Goal: Information Seeking & Learning: Learn about a topic

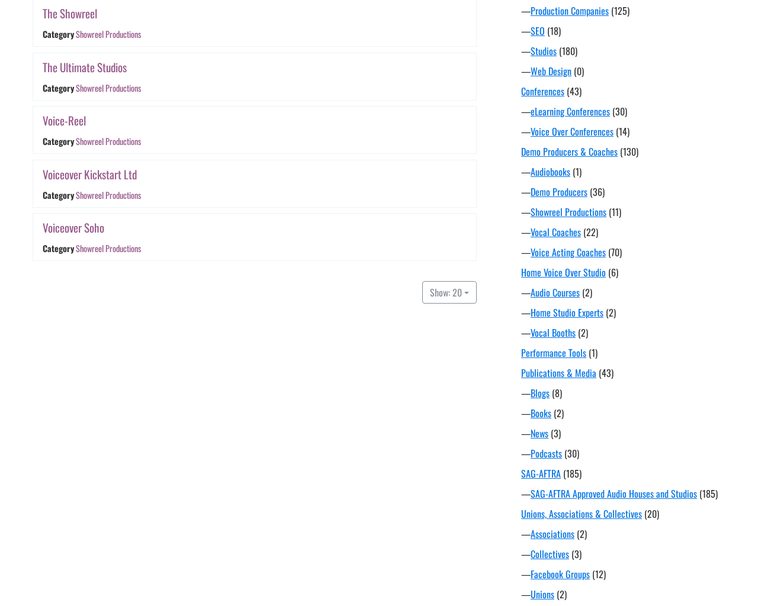
scroll to position [667, 0]
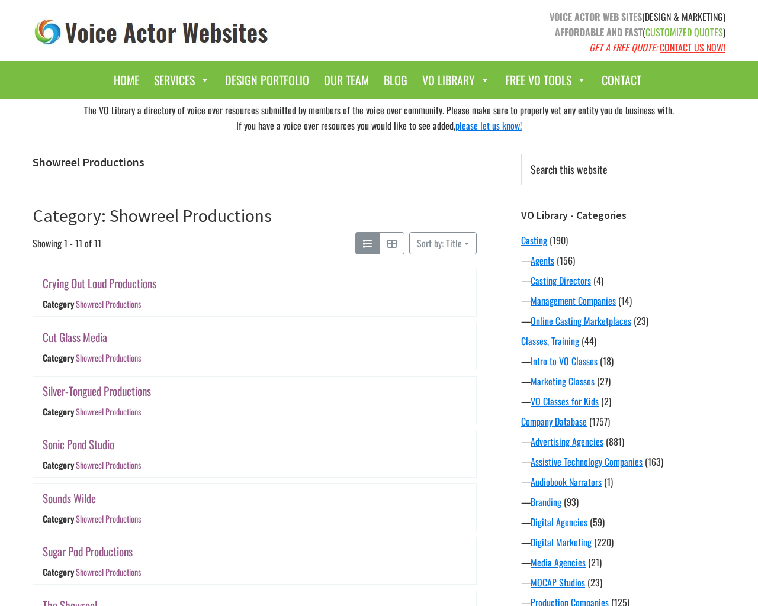
scroll to position [667, 0]
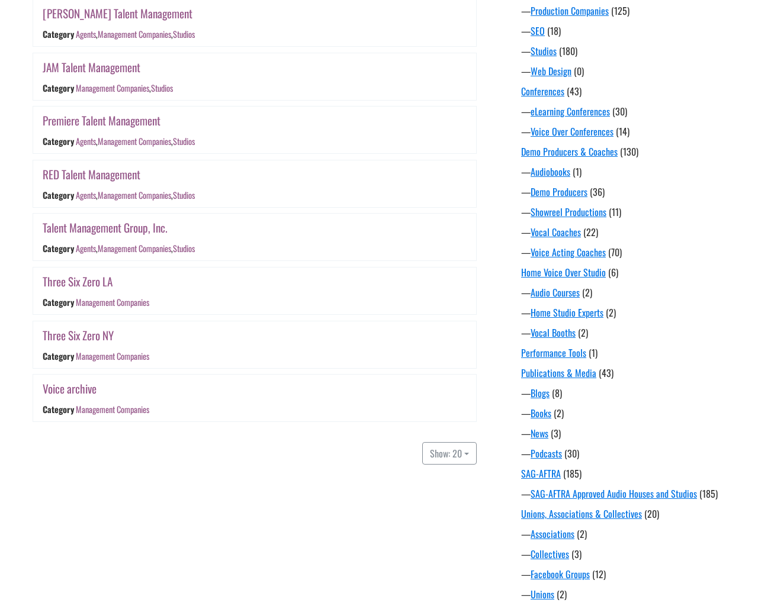
scroll to position [667, 0]
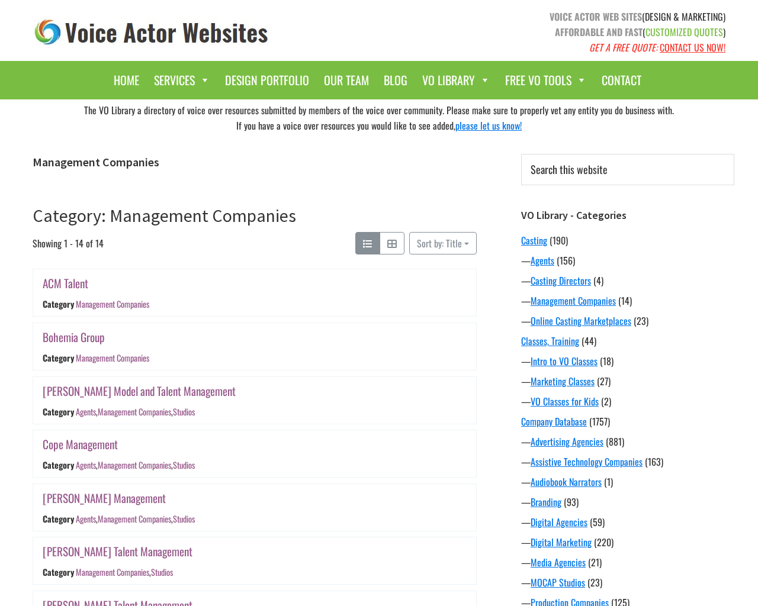
scroll to position [667, 0]
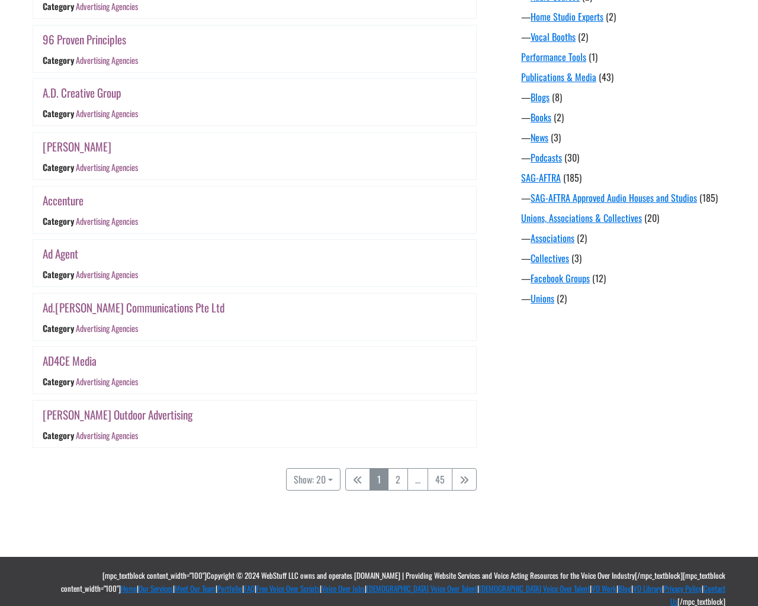
scroll to position [889, 0]
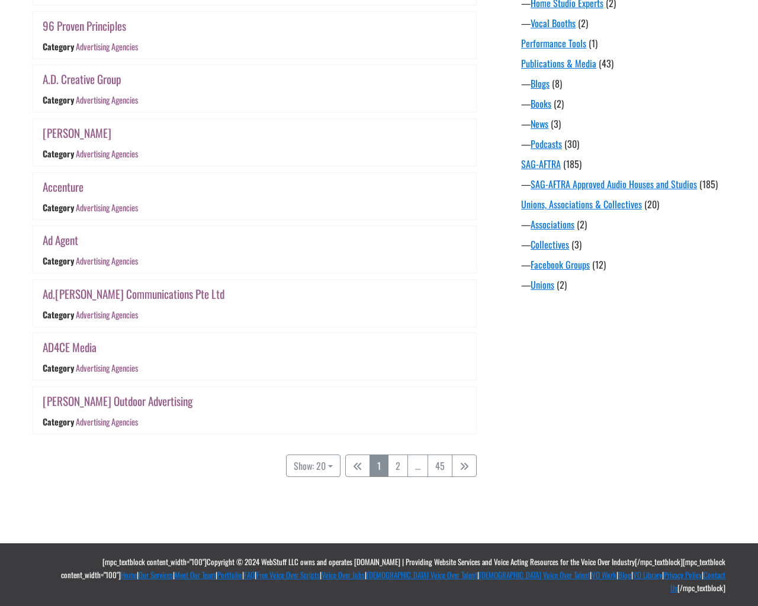
scroll to position [889, 0]
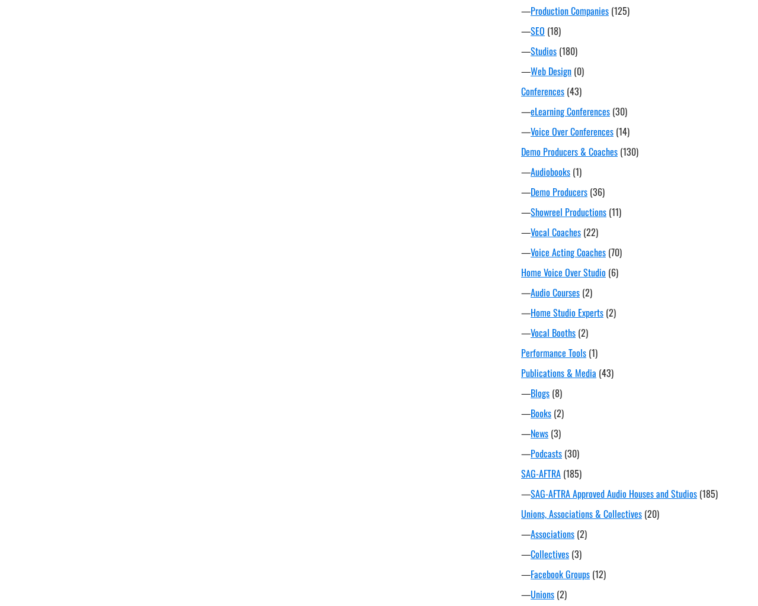
scroll to position [667, 0]
